Goal: Task Accomplishment & Management: Manage account settings

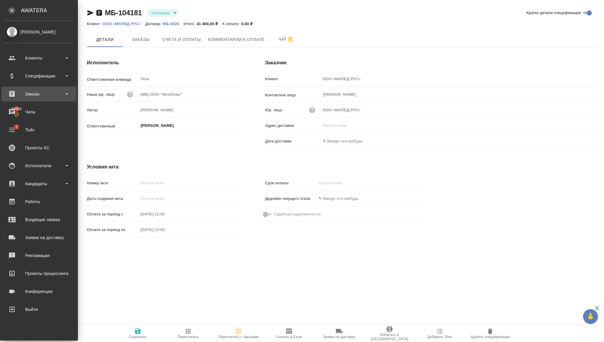
click at [40, 97] on div "Заказы" at bounding box center [38, 94] width 69 height 9
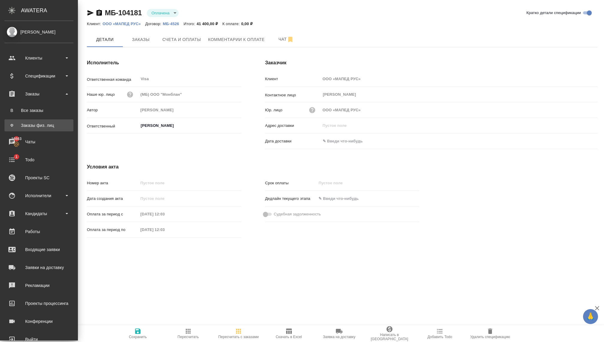
click at [40, 124] on div "Заказы физ. лиц" at bounding box center [38, 126] width 63 height 6
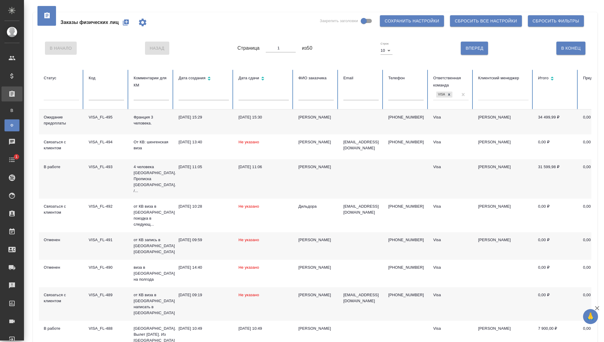
click at [145, 120] on p "Франция 3 человека." at bounding box center [151, 120] width 35 height 12
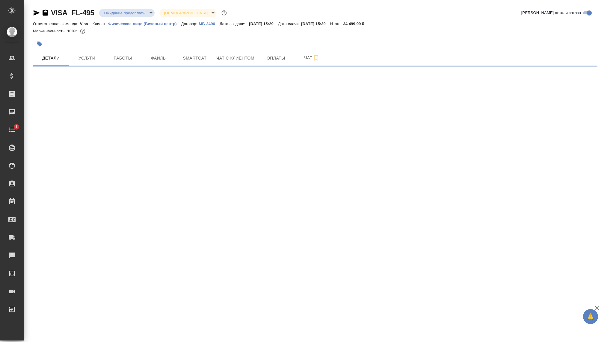
select select "RU"
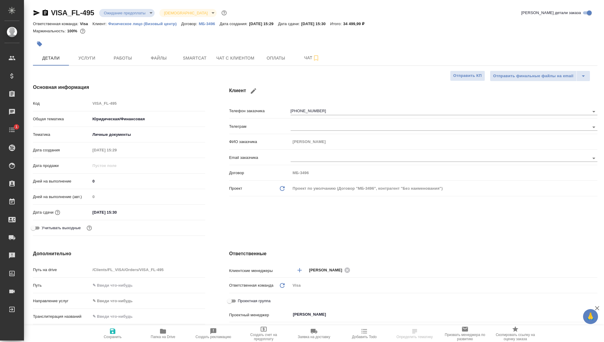
type textarea "x"
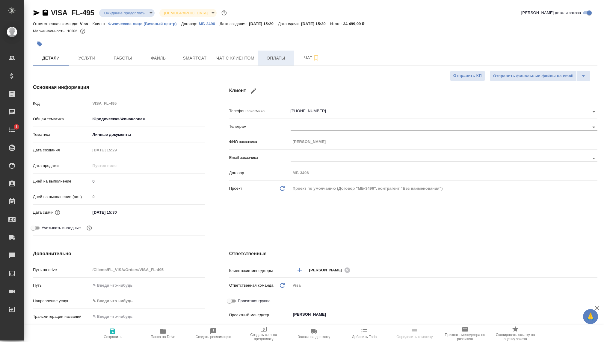
type textarea "x"
click at [272, 56] on span "Оплаты" at bounding box center [276, 58] width 29 height 7
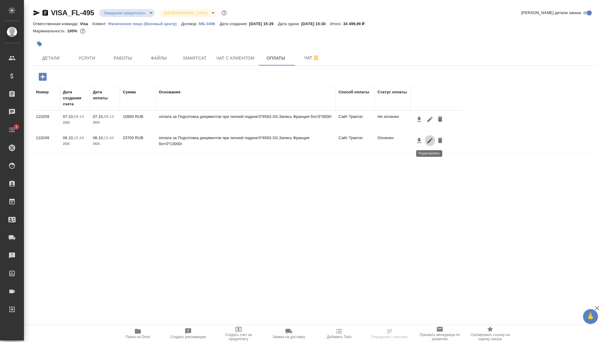
click at [427, 141] on icon "button" at bounding box center [429, 140] width 7 height 7
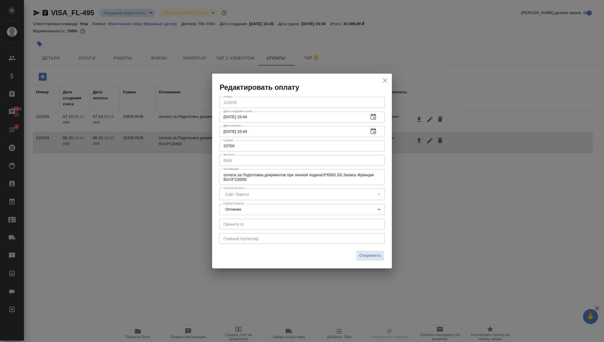
click at [256, 196] on div "Сайт Трактат" at bounding box center [301, 194] width 165 height 11
click at [261, 189] on div "Сайт Трактат" at bounding box center [301, 194] width 165 height 11
click at [261, 191] on div "Сайт Трактат" at bounding box center [301, 194] width 165 height 11
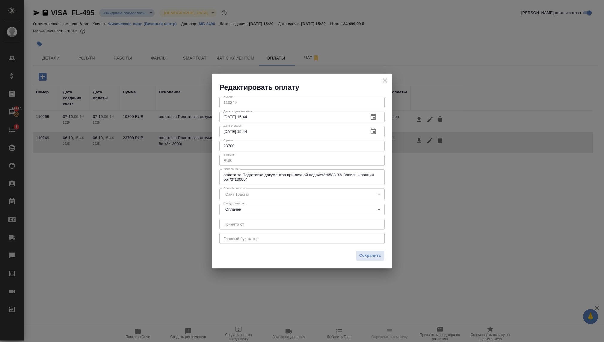
click at [261, 191] on div "Сайт Трактат" at bounding box center [301, 194] width 165 height 11
click at [261, 189] on div "Сайт Трактат" at bounding box center [301, 194] width 165 height 11
click at [381, 78] on icon "close" at bounding box center [384, 80] width 7 height 7
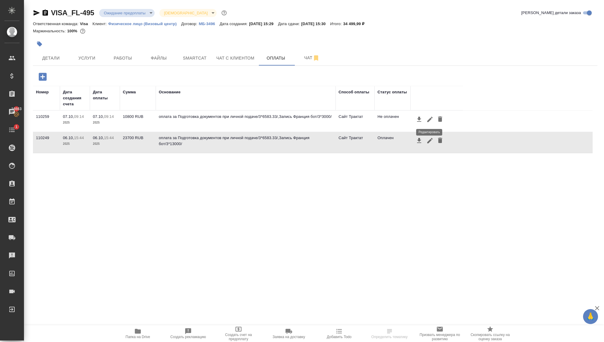
click at [426, 120] on icon "button" at bounding box center [429, 119] width 7 height 7
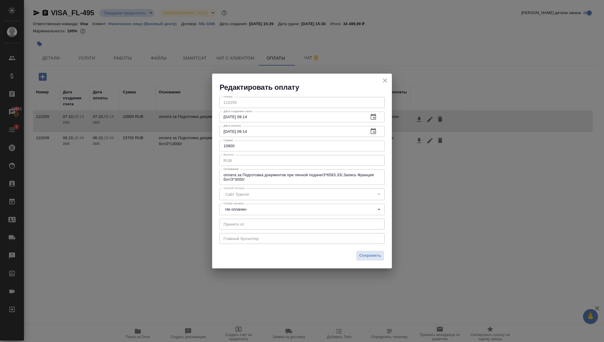
click at [246, 194] on button "Сайт Трактат" at bounding box center [238, 194] width 28 height 5
click at [383, 80] on icon "close" at bounding box center [384, 80] width 7 height 7
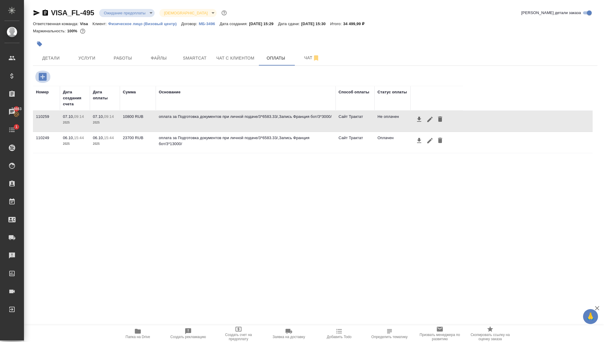
click at [40, 76] on icon "button" at bounding box center [43, 77] width 8 height 8
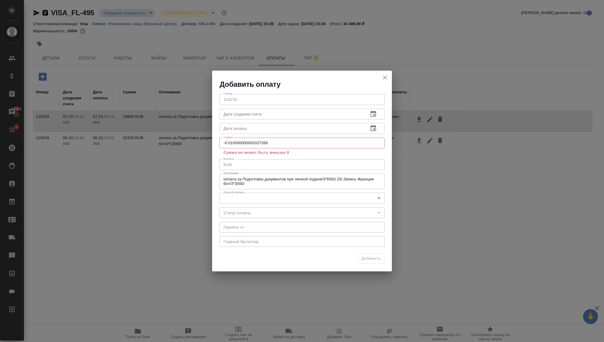
click at [380, 77] on div "Добавить оплату" at bounding box center [302, 80] width 180 height 19
click at [384, 76] on icon "close" at bounding box center [385, 78] width 4 height 4
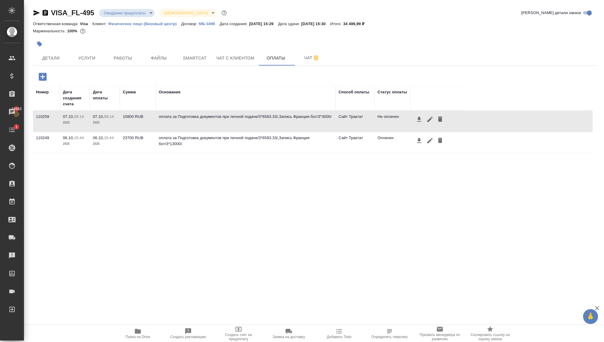
click at [43, 78] on icon "button" at bounding box center [42, 77] width 10 height 10
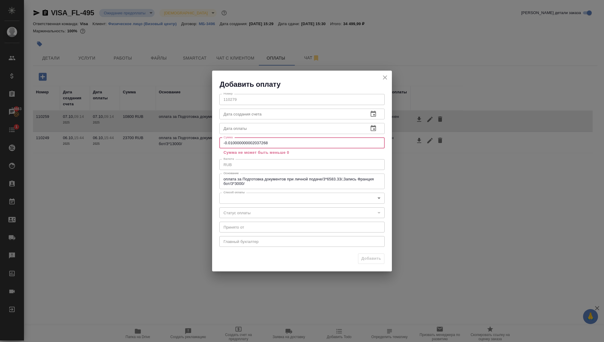
drag, startPoint x: 271, startPoint y: 143, endPoint x: 199, endPoint y: 141, distance: 72.9
click at [199, 141] on div "Добавить оплату Номер 110279 Номер Дата создания счета Дата создания счета Дата…" at bounding box center [302, 171] width 604 height 342
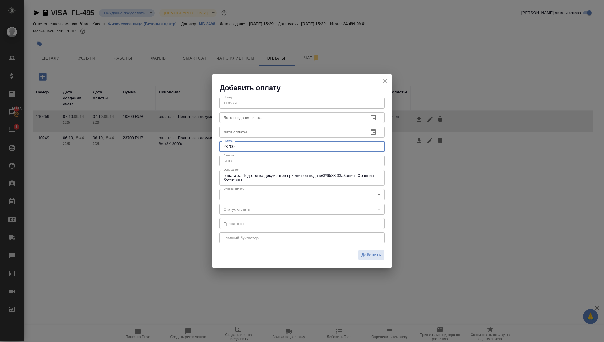
type input "23700"
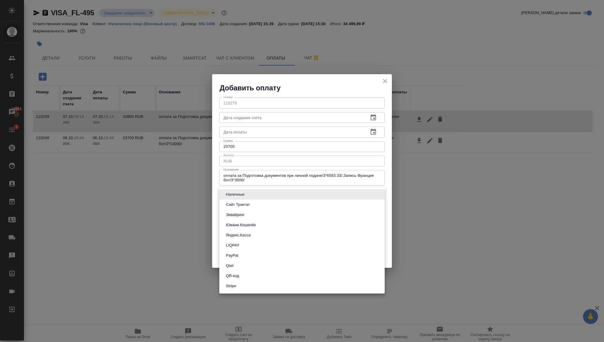
click at [249, 194] on body "🙏 .cls-1 fill:#fff; AWATERA Kovaleva Ekaterina Клиенты Спецификации Заказы 1666…" at bounding box center [302, 171] width 604 height 342
click at [239, 205] on button "Сайт Трактат" at bounding box center [238, 205] width 28 height 7
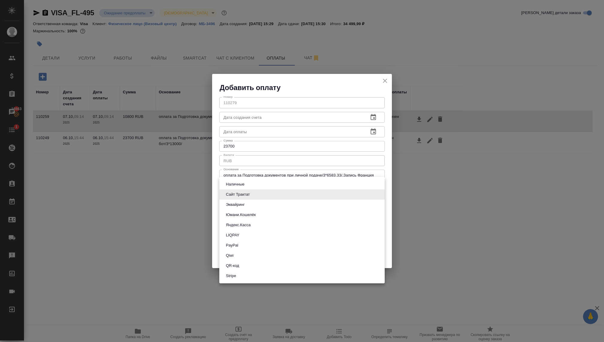
click at [262, 192] on body "🙏 .cls-1 fill:#fff; AWATERA Kovaleva Ekaterina Клиенты Спецификации Заказы 1666…" at bounding box center [302, 171] width 604 height 342
click at [247, 224] on button "Яндекс.Касса" at bounding box center [238, 225] width 28 height 7
type input "yandex-kassa"
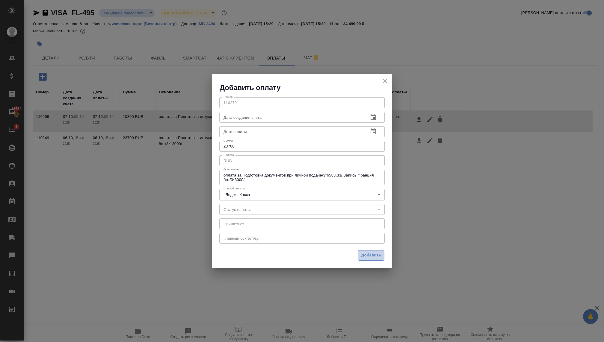
click at [371, 252] on button "Добавить" at bounding box center [371, 255] width 26 height 10
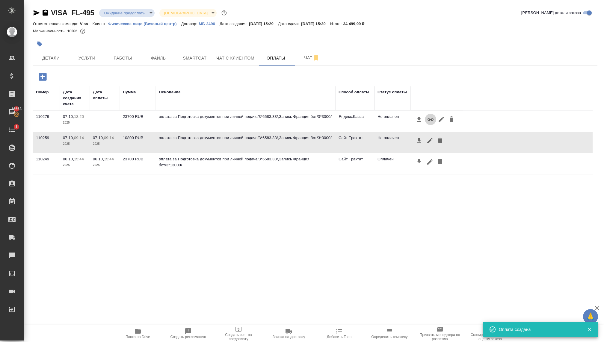
click at [428, 116] on icon "button" at bounding box center [430, 119] width 7 height 7
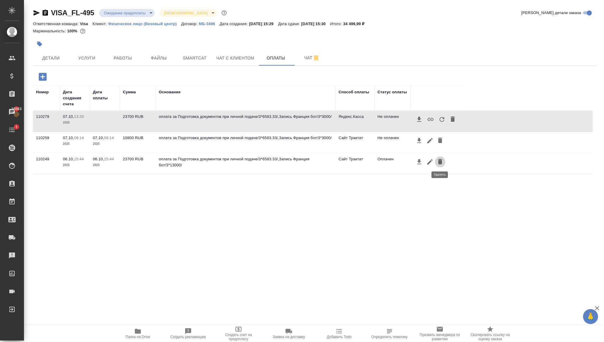
click at [439, 161] on icon "button" at bounding box center [440, 161] width 4 height 5
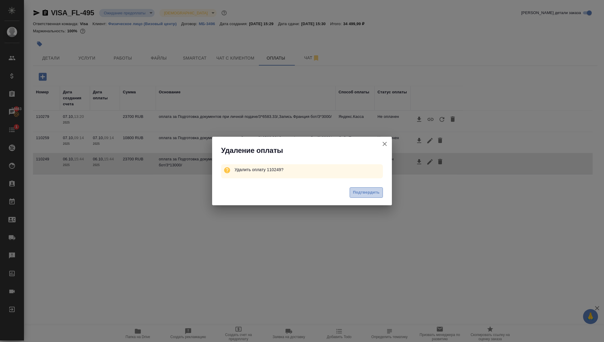
click at [357, 193] on span "Подтвердить" at bounding box center [366, 192] width 27 height 7
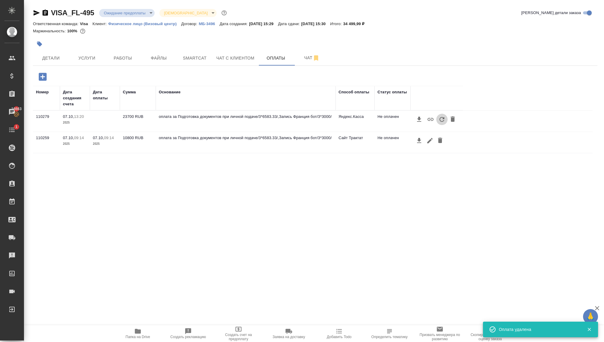
click at [440, 119] on icon "button" at bounding box center [442, 119] width 5 height 5
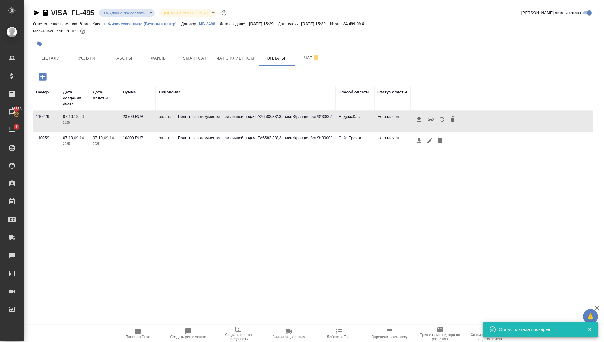
click at [439, 116] on icon "button" at bounding box center [441, 119] width 7 height 7
click at [440, 119] on icon "button" at bounding box center [441, 119] width 7 height 7
click at [128, 10] on body "🙏 .cls-1 fill:#fff; AWATERA Kovaleva Ekaterina Клиенты Спецификации Заказы 1666…" at bounding box center [302, 171] width 604 height 342
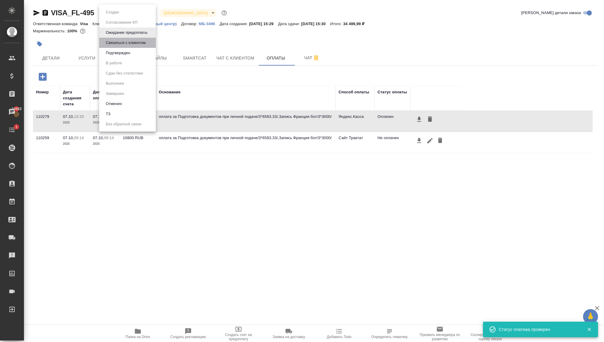
click at [116, 44] on button "Связаться с клиентом" at bounding box center [125, 43] width 43 height 7
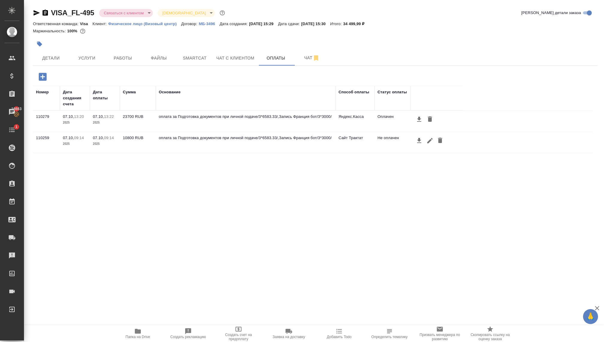
click at [132, 15] on body "🙏 .cls-1 fill:#fff; AWATERA Kovaleva Ekaterina Клиенты Спецификации Заказы 1666…" at bounding box center [302, 171] width 604 height 342
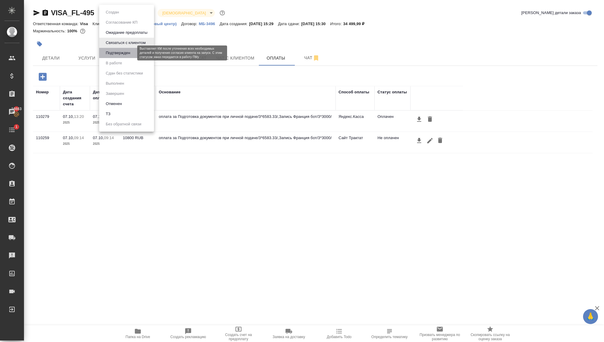
click at [125, 52] on button "Подтвержден" at bounding box center [118, 53] width 28 height 7
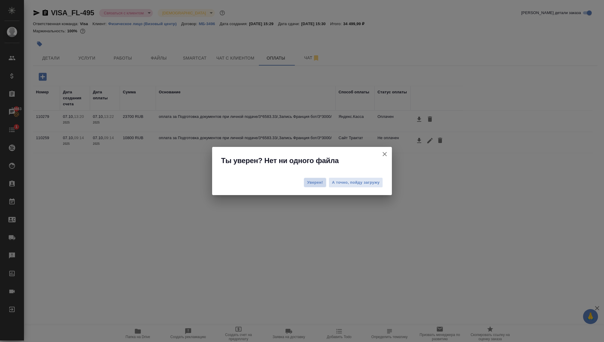
click at [311, 183] on span "Уверен!" at bounding box center [315, 183] width 16 height 6
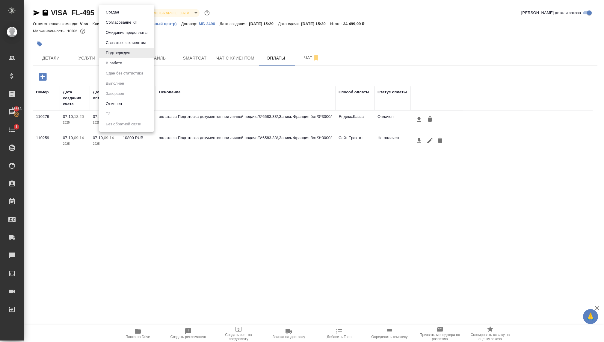
click at [124, 15] on body "🙏 .cls-1 fill:#fff; AWATERA Kovaleva Ekaterina Клиенты Спецификации Заказы 1666…" at bounding box center [302, 171] width 604 height 342
click at [120, 61] on button "В работе" at bounding box center [114, 63] width 20 height 7
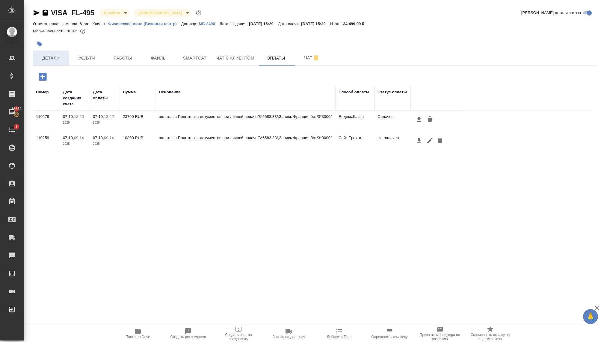
click at [51, 60] on span "Детали" at bounding box center [51, 58] width 29 height 7
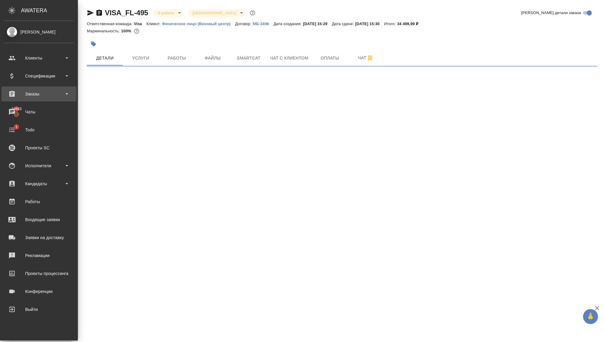
click at [29, 96] on div "Заказы" at bounding box center [38, 94] width 69 height 9
select select "RU"
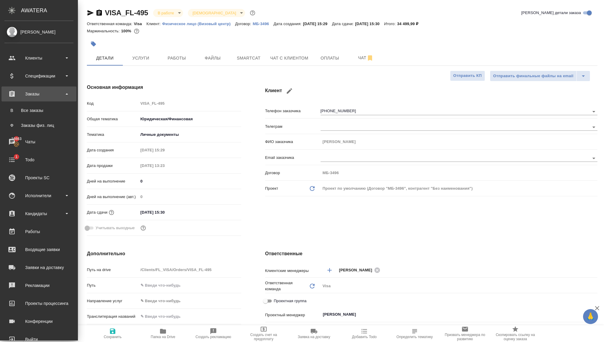
type textarea "x"
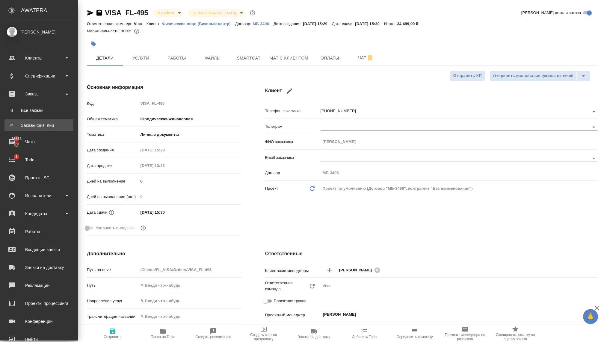
type textarea "x"
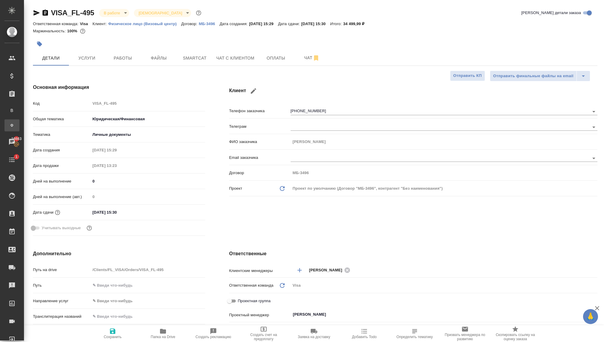
click at [9, 126] on div "Заказы физ. лиц" at bounding box center [4, 126] width 9 height 6
type textarea "x"
